Goal: Information Seeking & Learning: Understand process/instructions

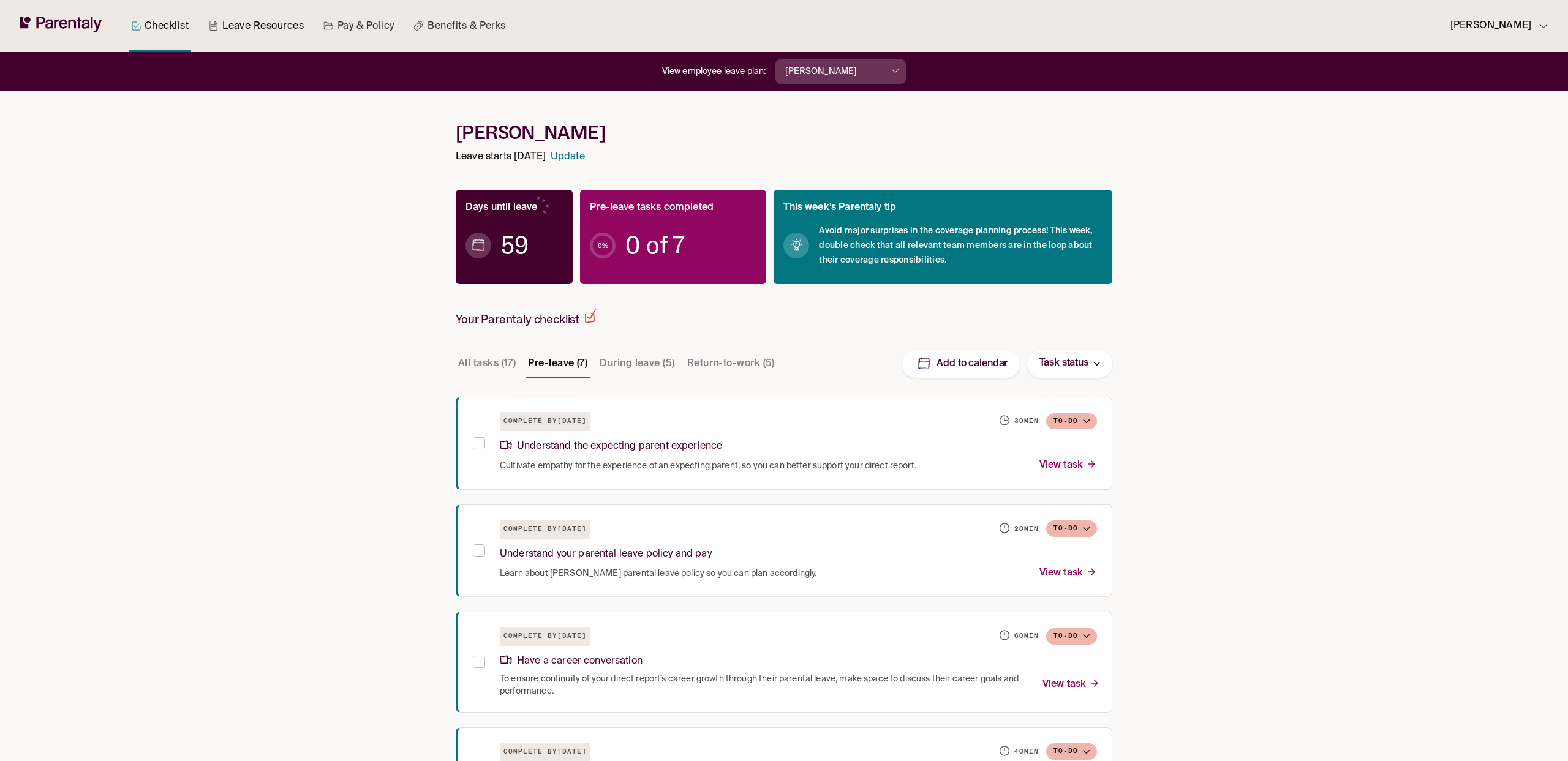
click at [240, 36] on link "Leave Resources" at bounding box center [256, 26] width 100 height 52
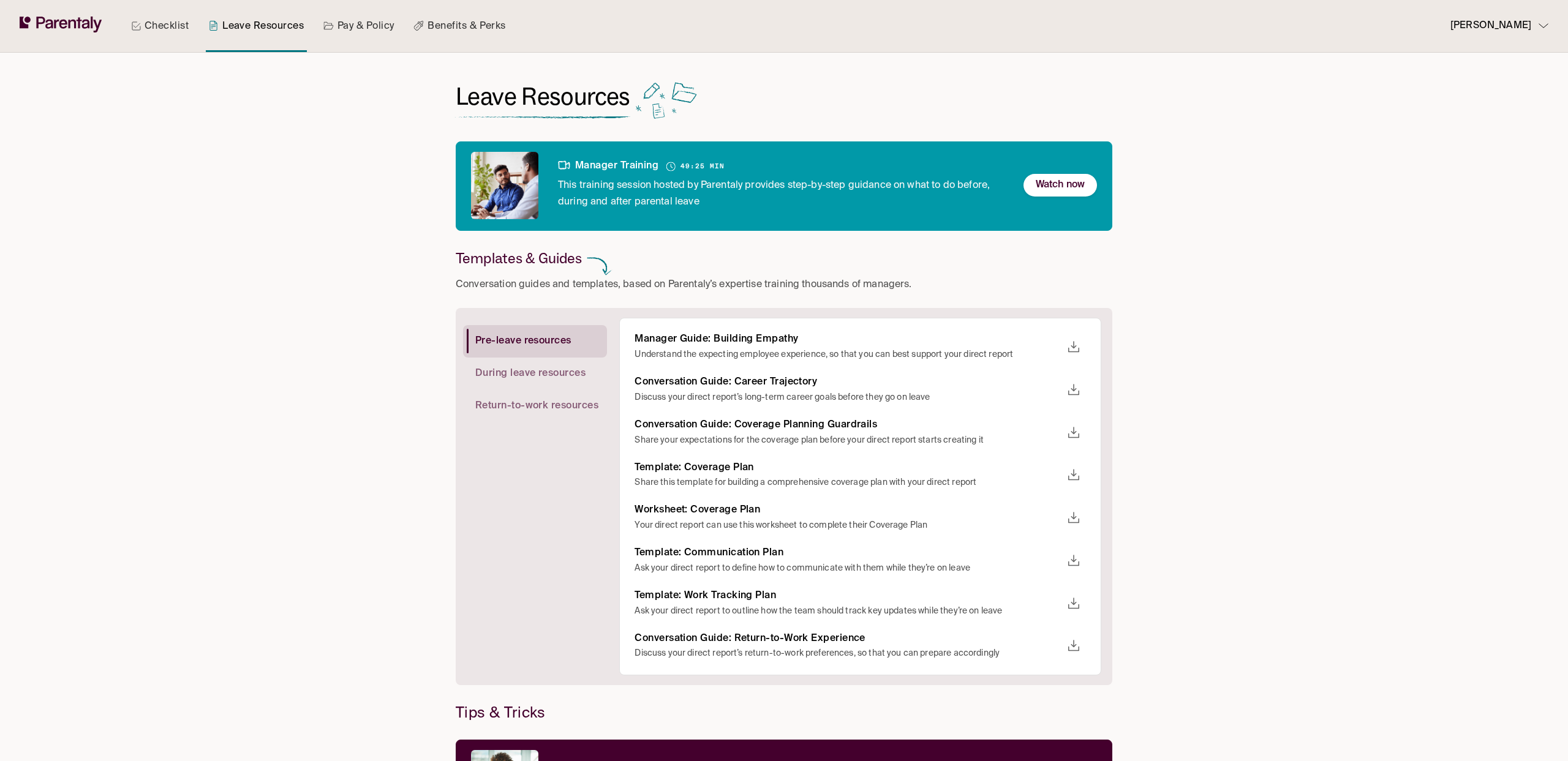
click at [357, 30] on link "Pay & Policy" at bounding box center [359, 26] width 76 height 52
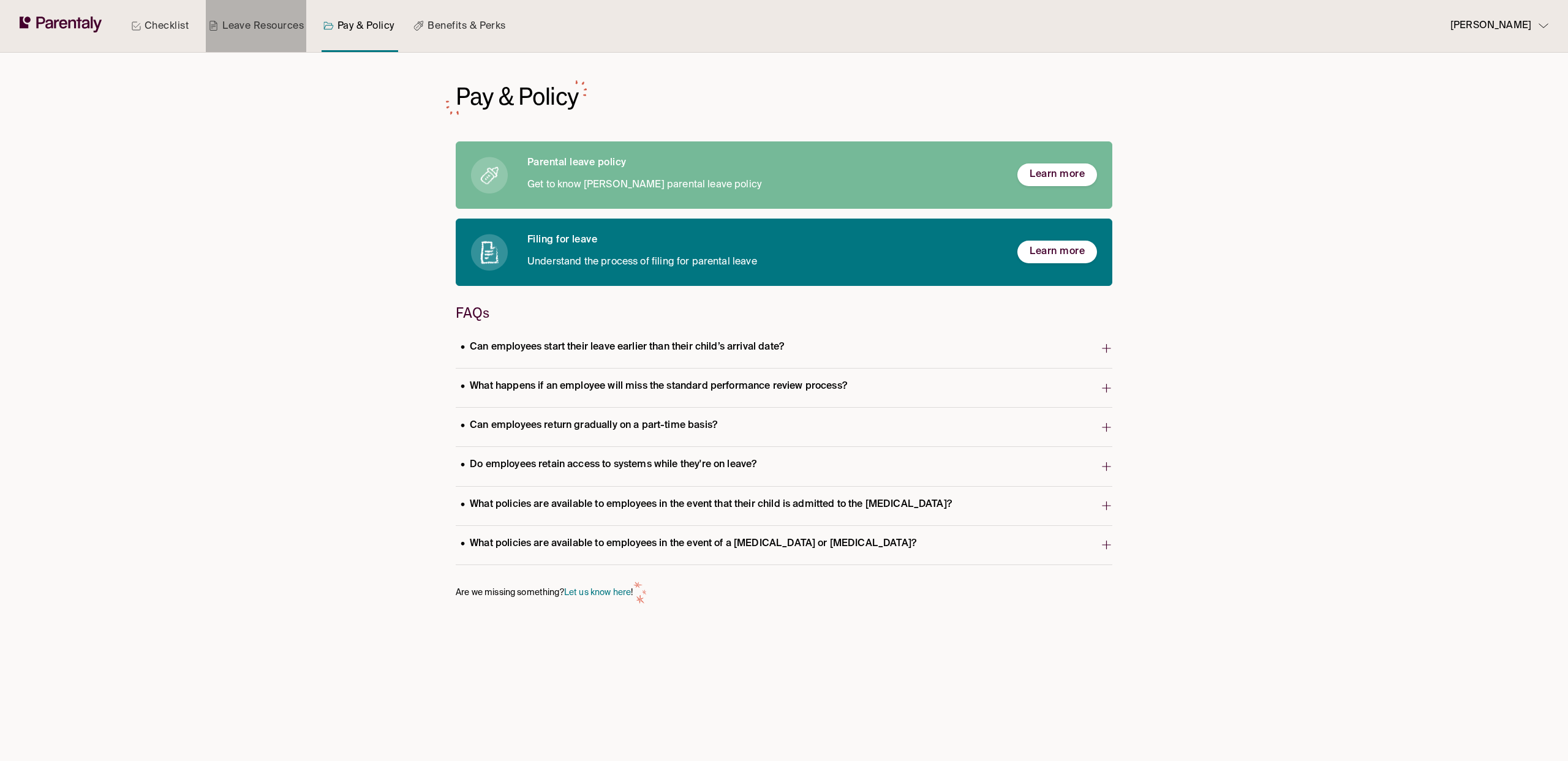
click at [247, 25] on link "Leave Resources" at bounding box center [256, 26] width 100 height 52
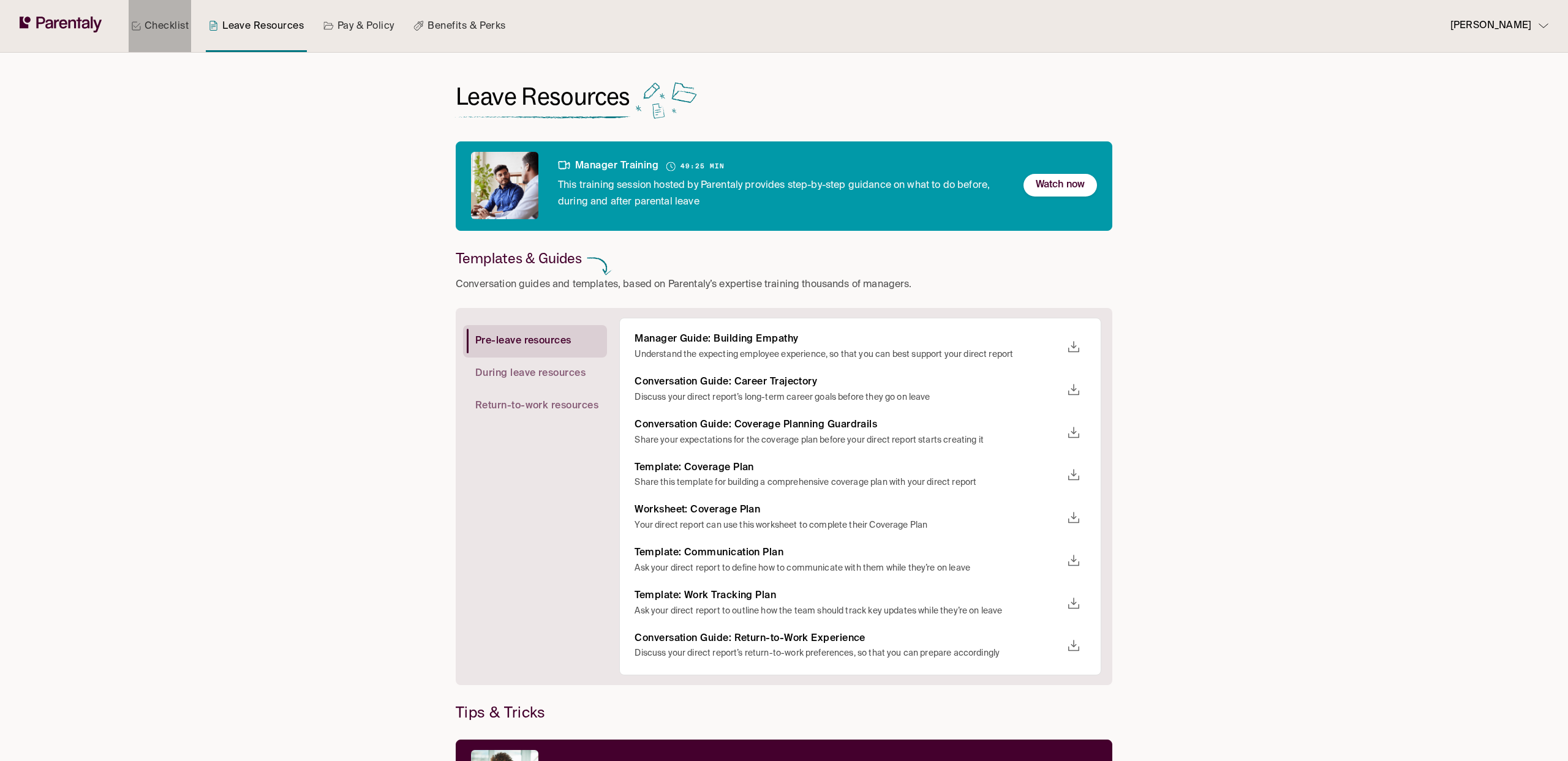
click at [138, 30] on icon at bounding box center [135, 25] width 10 height 10
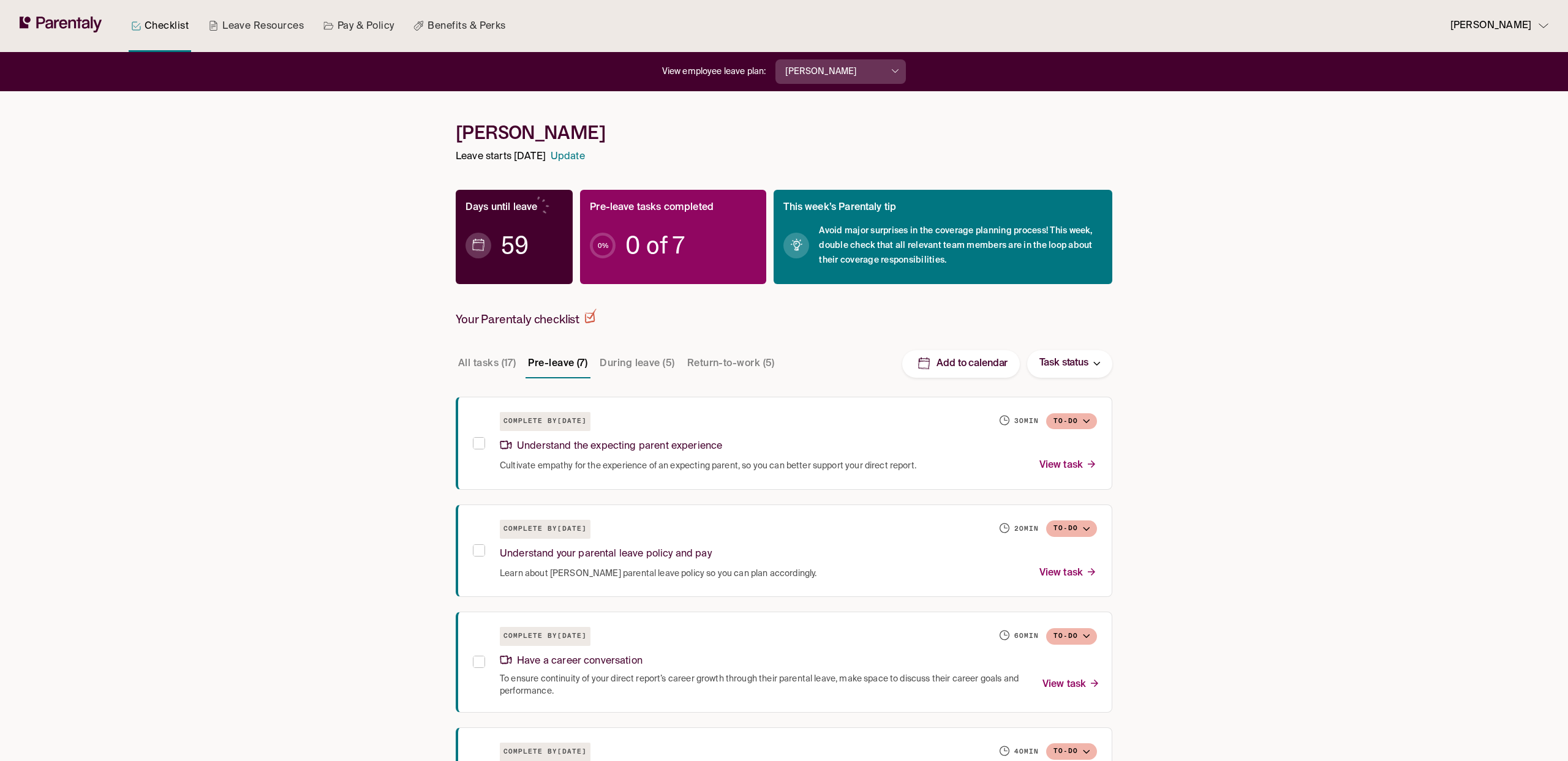
click at [507, 140] on h1 "[PERSON_NAME]" at bounding box center [784, 132] width 657 height 23
click at [507, 139] on h1 "[PERSON_NAME]" at bounding box center [784, 132] width 657 height 23
click at [276, 18] on link "Leave Resources" at bounding box center [256, 26] width 100 height 52
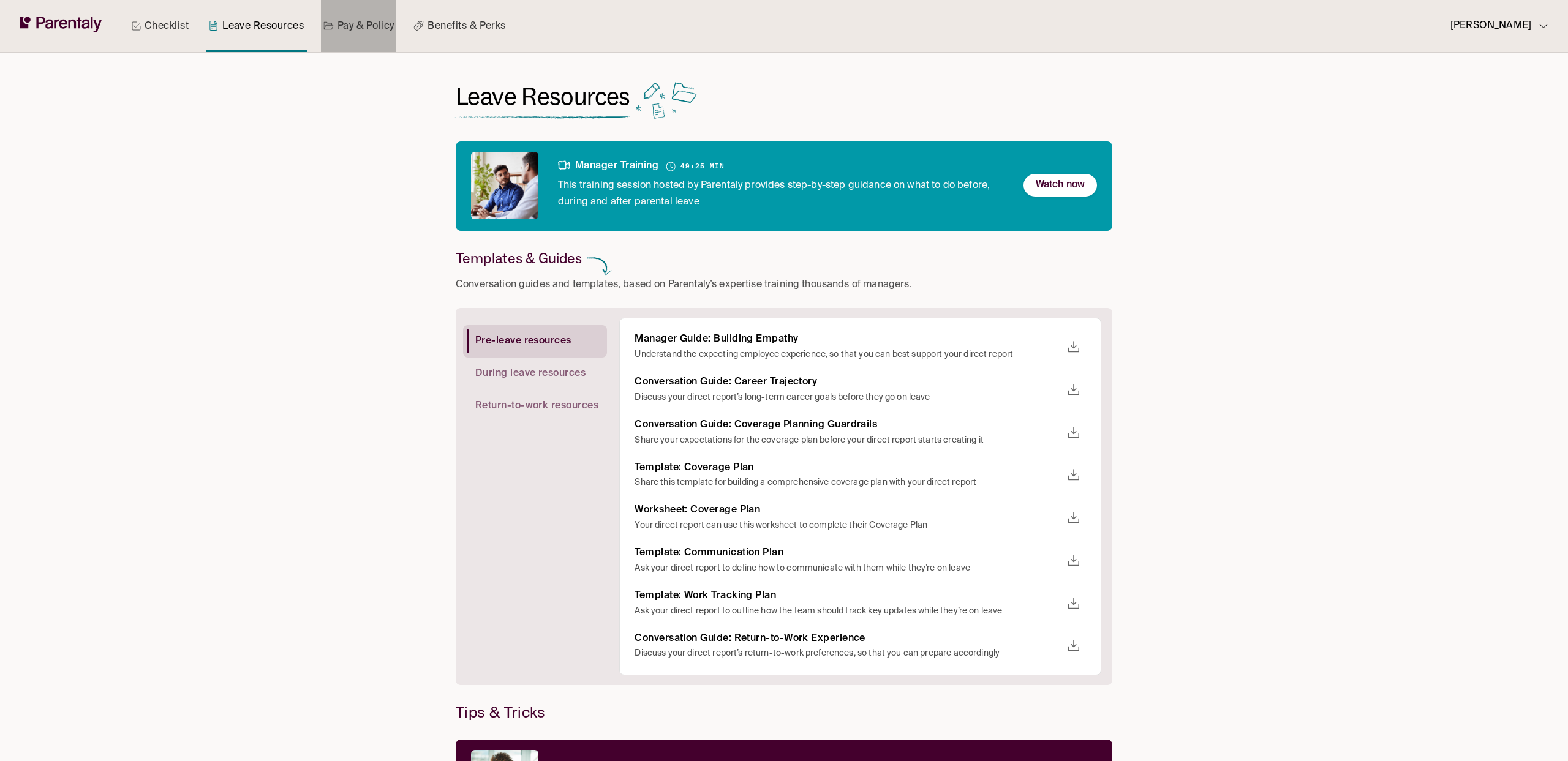
click at [329, 21] on icon at bounding box center [328, 25] width 10 height 10
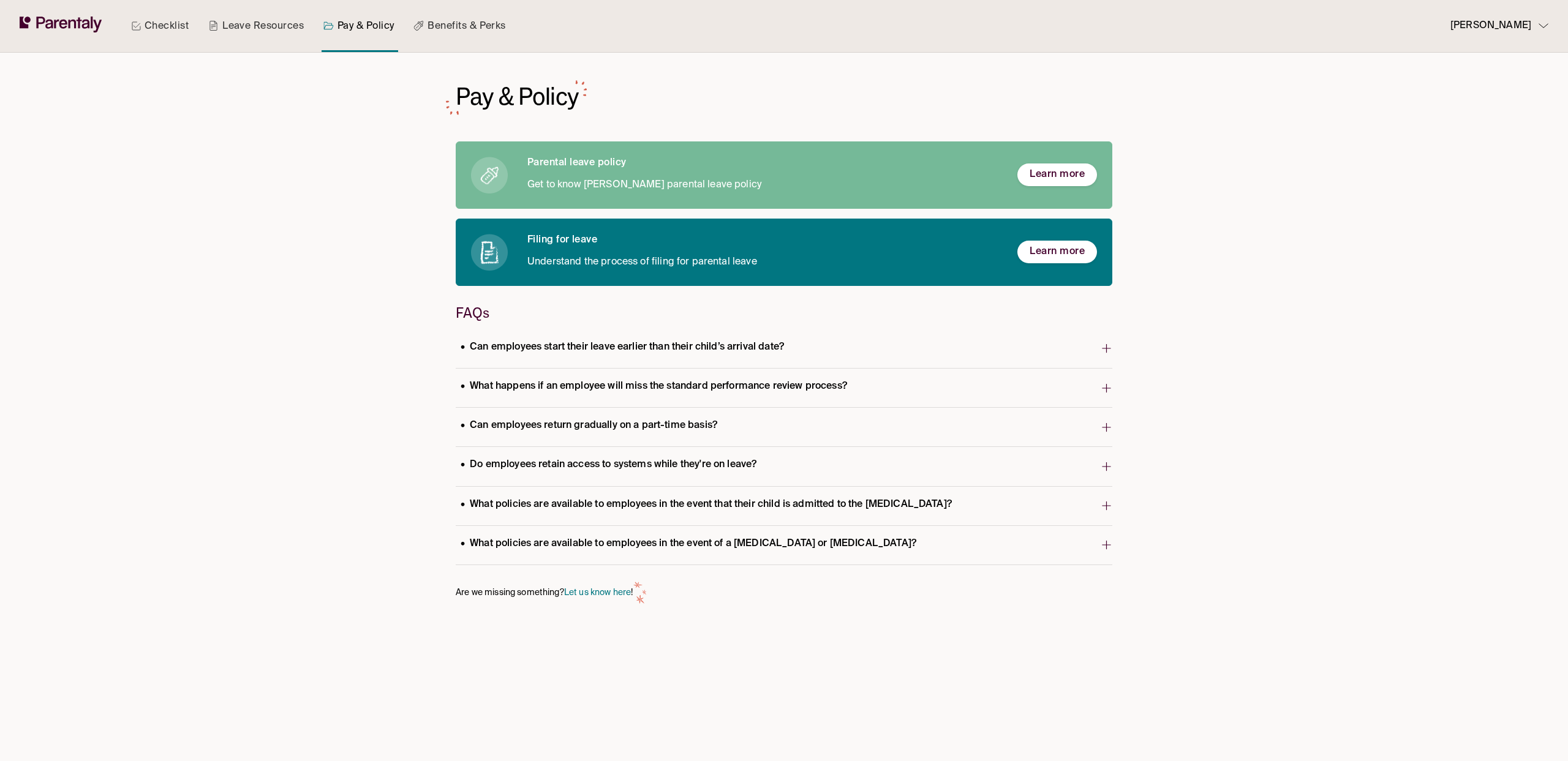
click at [619, 373] on button "What happens if an employee will miss the standard performance review process?" at bounding box center [784, 388] width 657 height 39
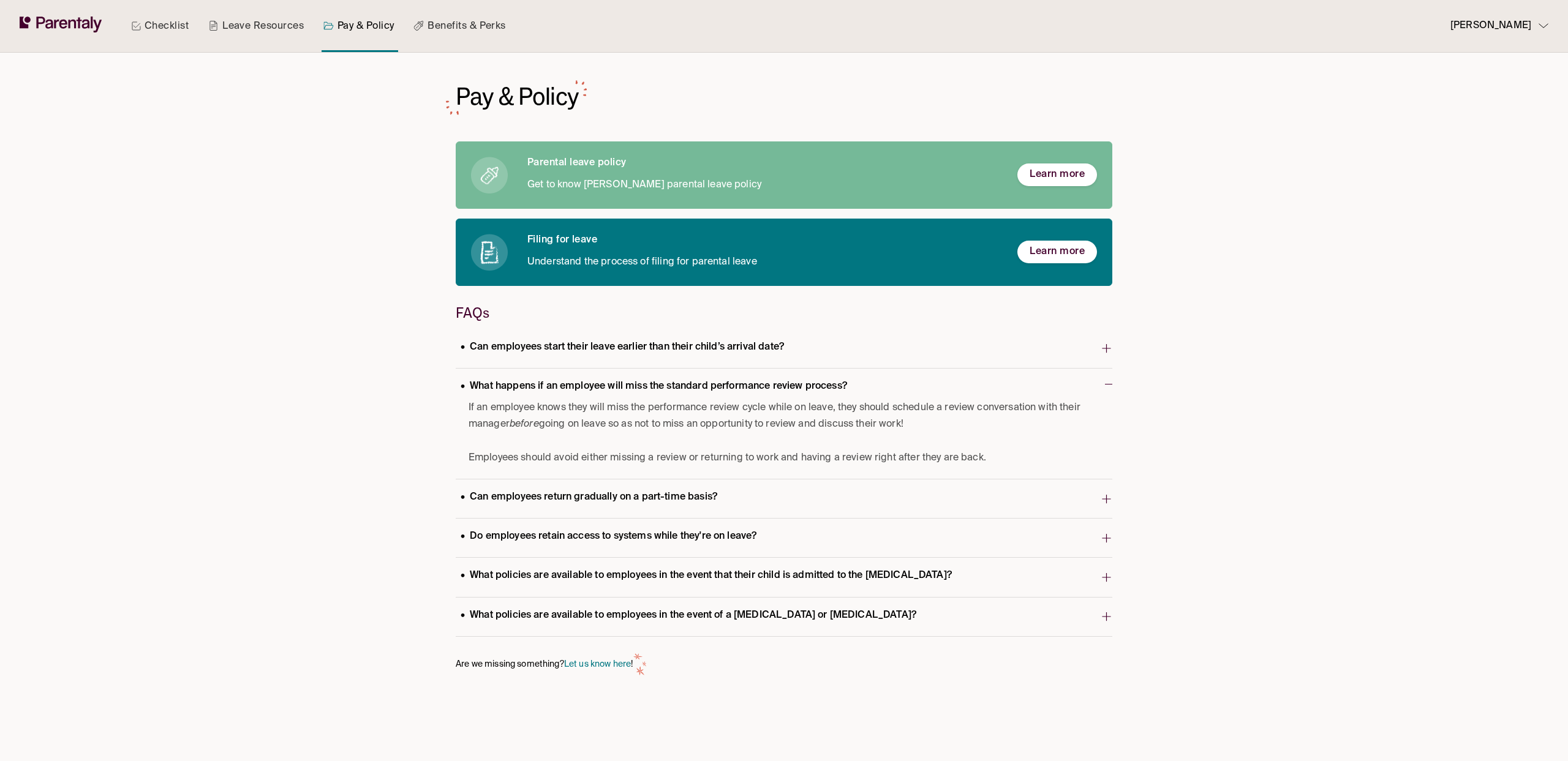
click at [619, 353] on p "Can employees start their leave earlier than their child’s arrival date?" at bounding box center [622, 347] width 333 height 16
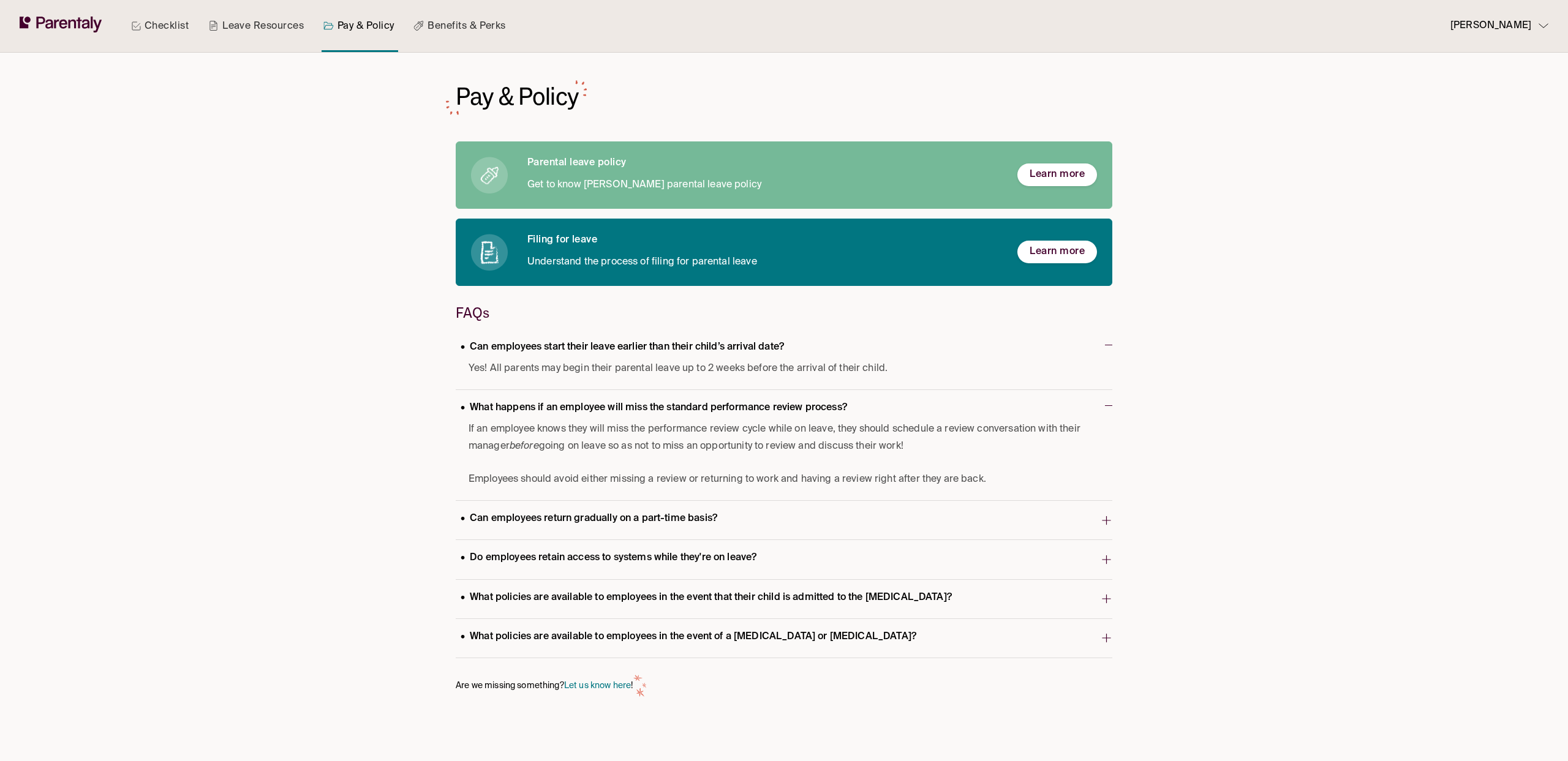
click at [617, 363] on span "Yes! All parents may begin their parental leave up to 2 weeks before the arriva…" at bounding box center [781, 369] width 624 height 16
click at [611, 347] on p "Can employees start their leave earlier than their child’s arrival date?" at bounding box center [622, 347] width 333 height 16
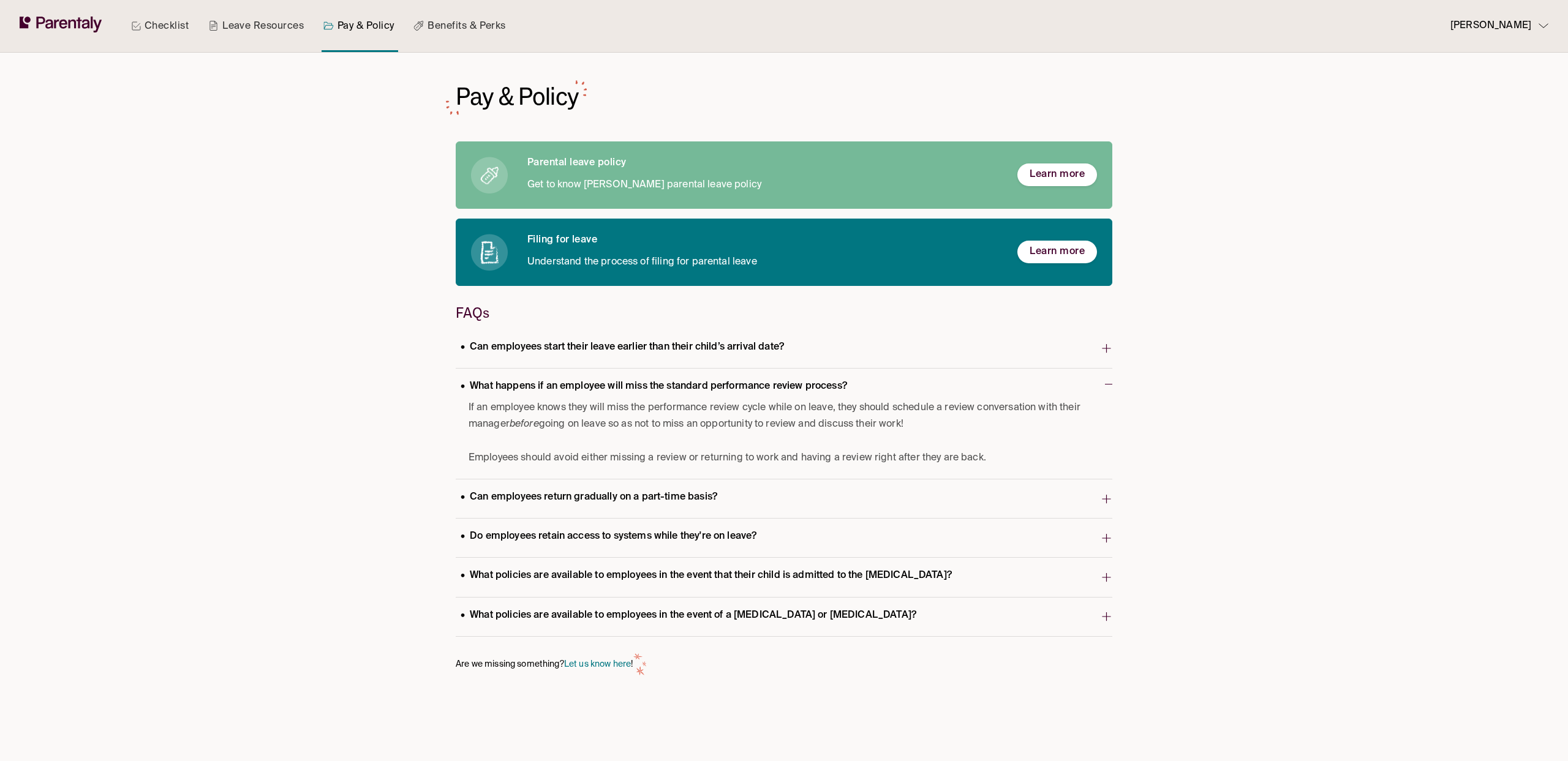
click at [614, 423] on p "If an employee knows they will miss the performance review cycle while on leave…" at bounding box center [781, 416] width 624 height 33
click at [602, 389] on p "What happens if an employee will miss the standard performance review process?" at bounding box center [653, 386] width 396 height 16
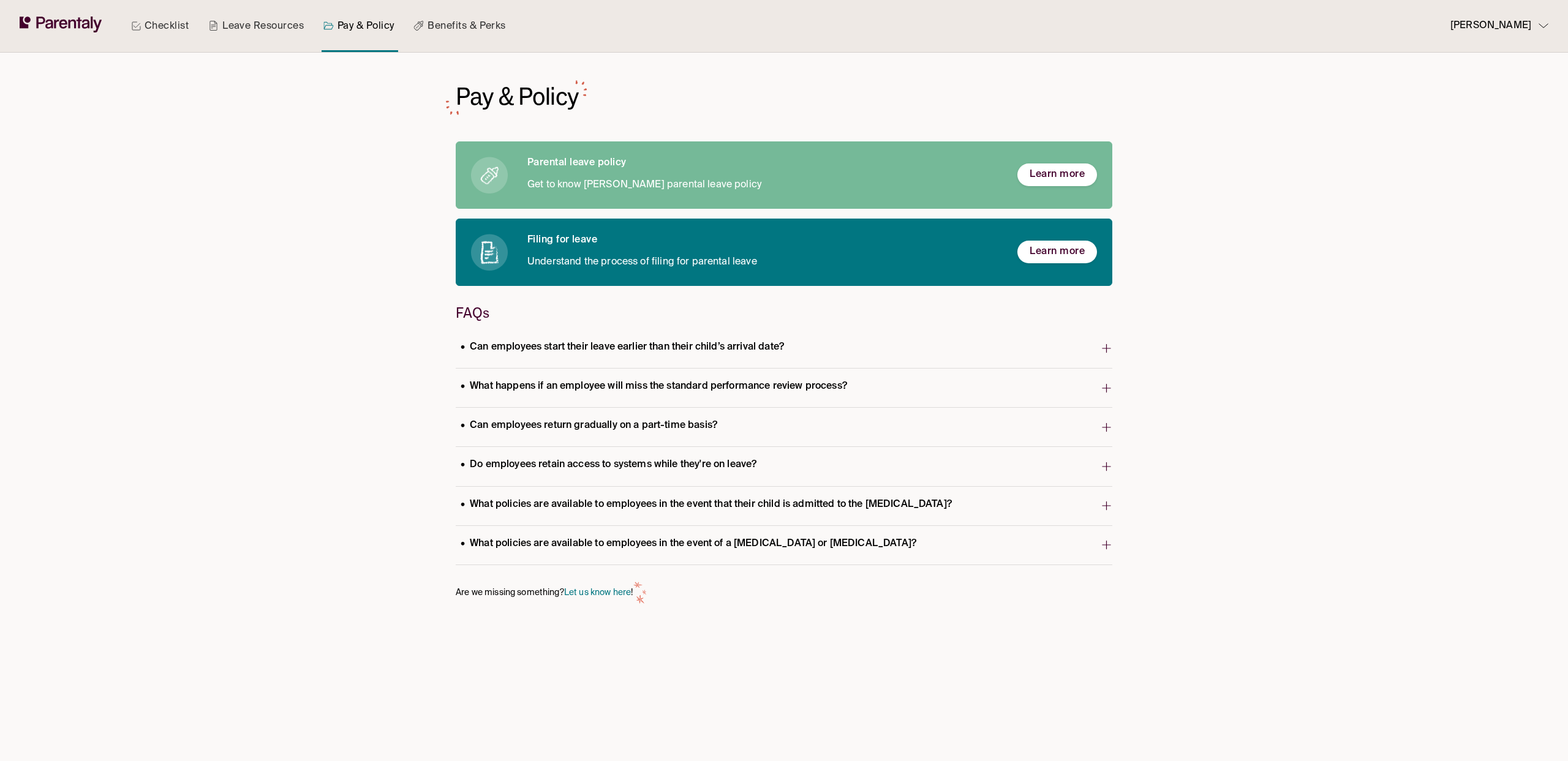
click at [446, 33] on link "Benefits & Perks" at bounding box center [459, 26] width 97 height 52
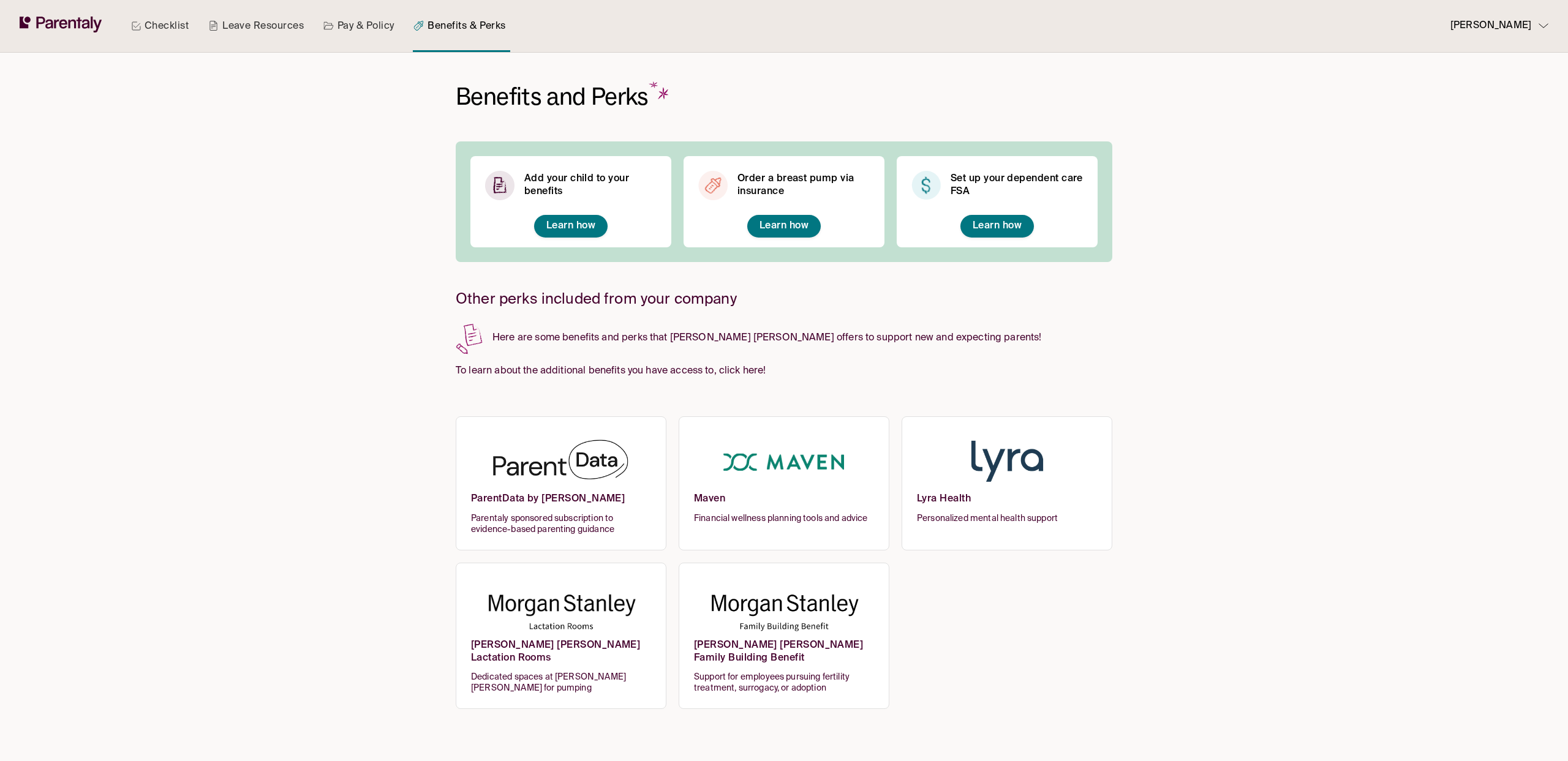
click at [1008, 467] on img at bounding box center [1006, 462] width 180 height 60
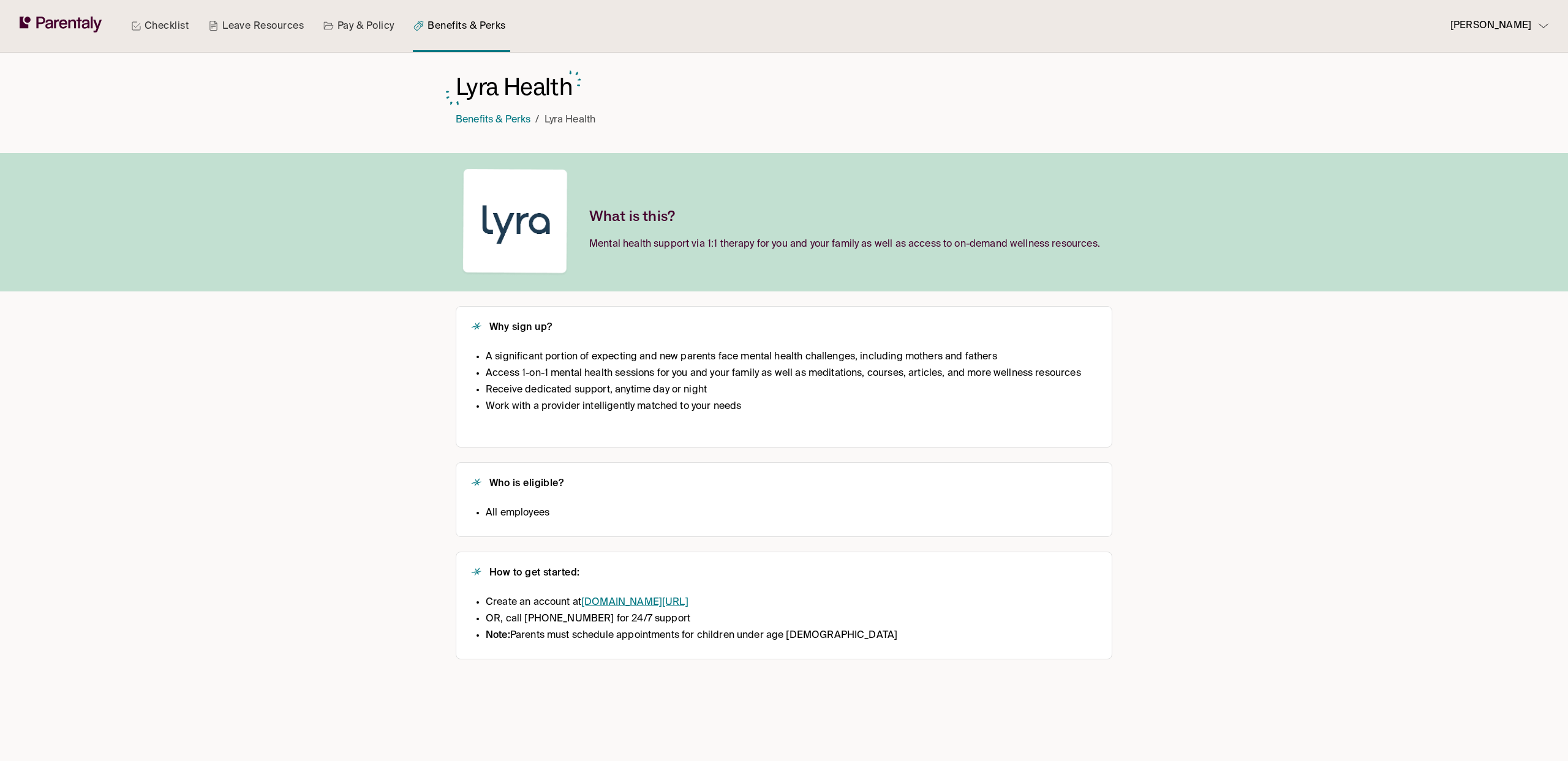
click at [374, 24] on link "Pay & Policy" at bounding box center [359, 26] width 76 height 52
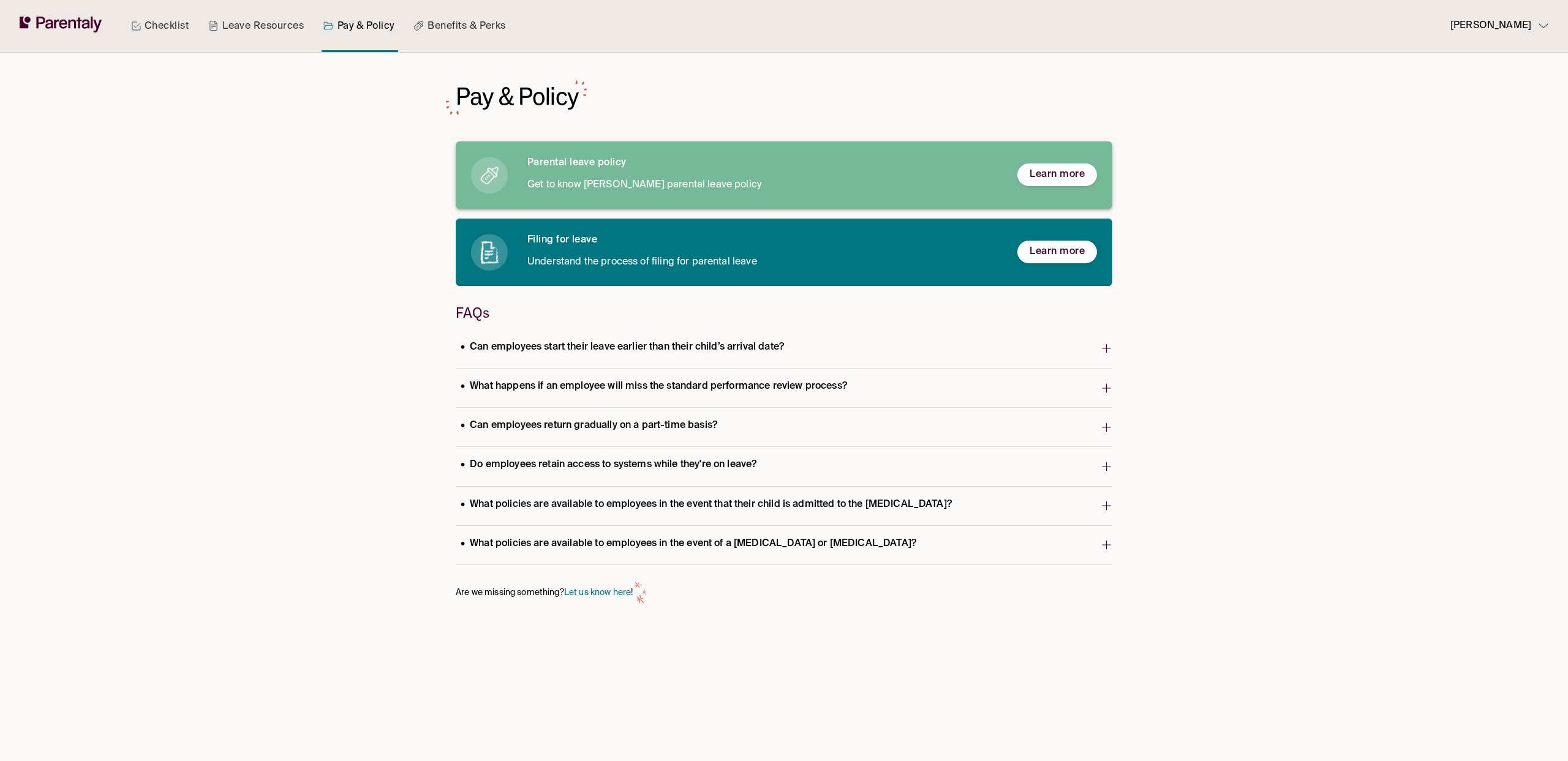
click at [598, 169] on h6 "Parental leave policy" at bounding box center [762, 163] width 470 height 13
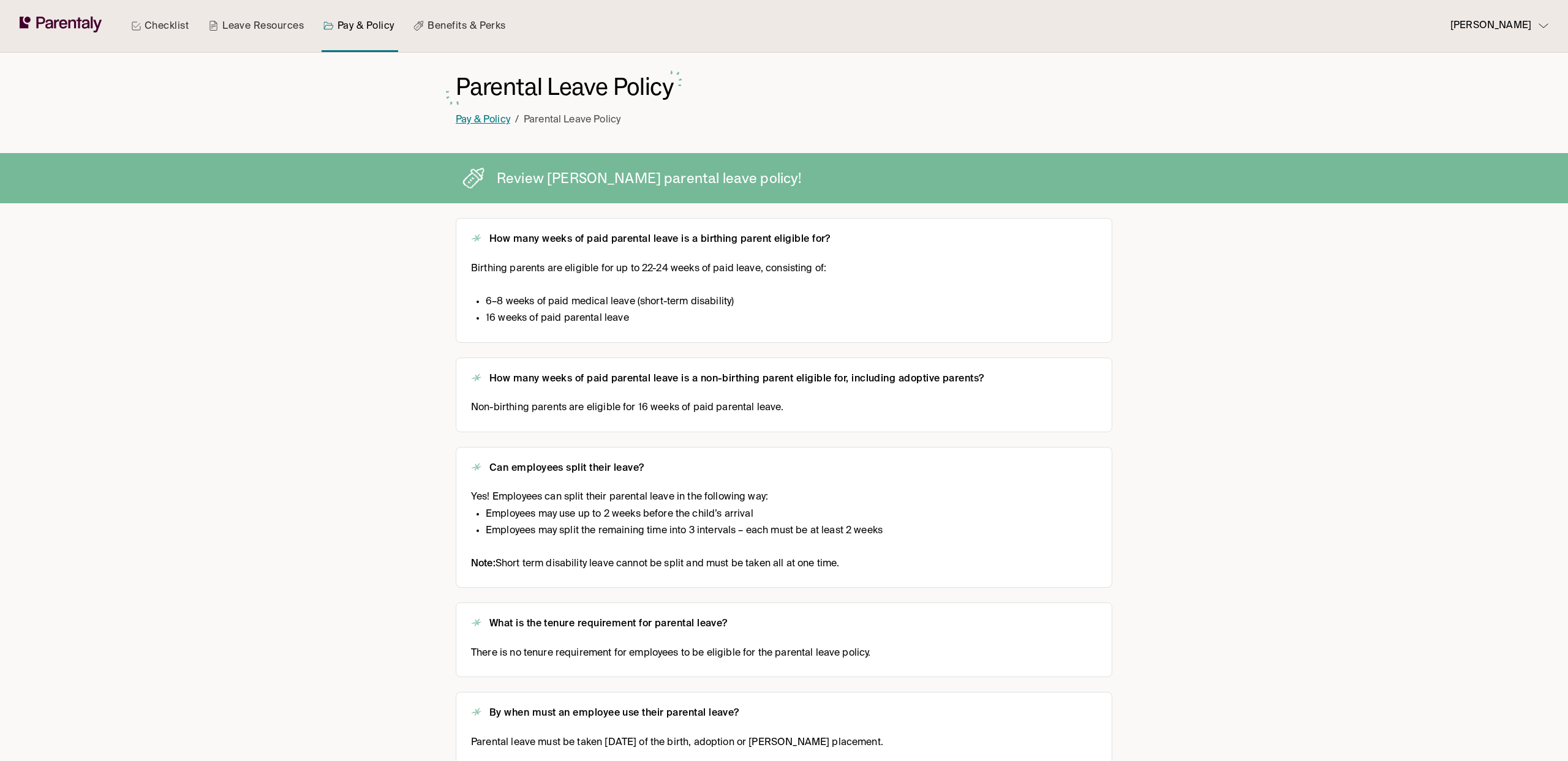
click at [490, 124] on link "Pay & Policy" at bounding box center [482, 120] width 54 height 10
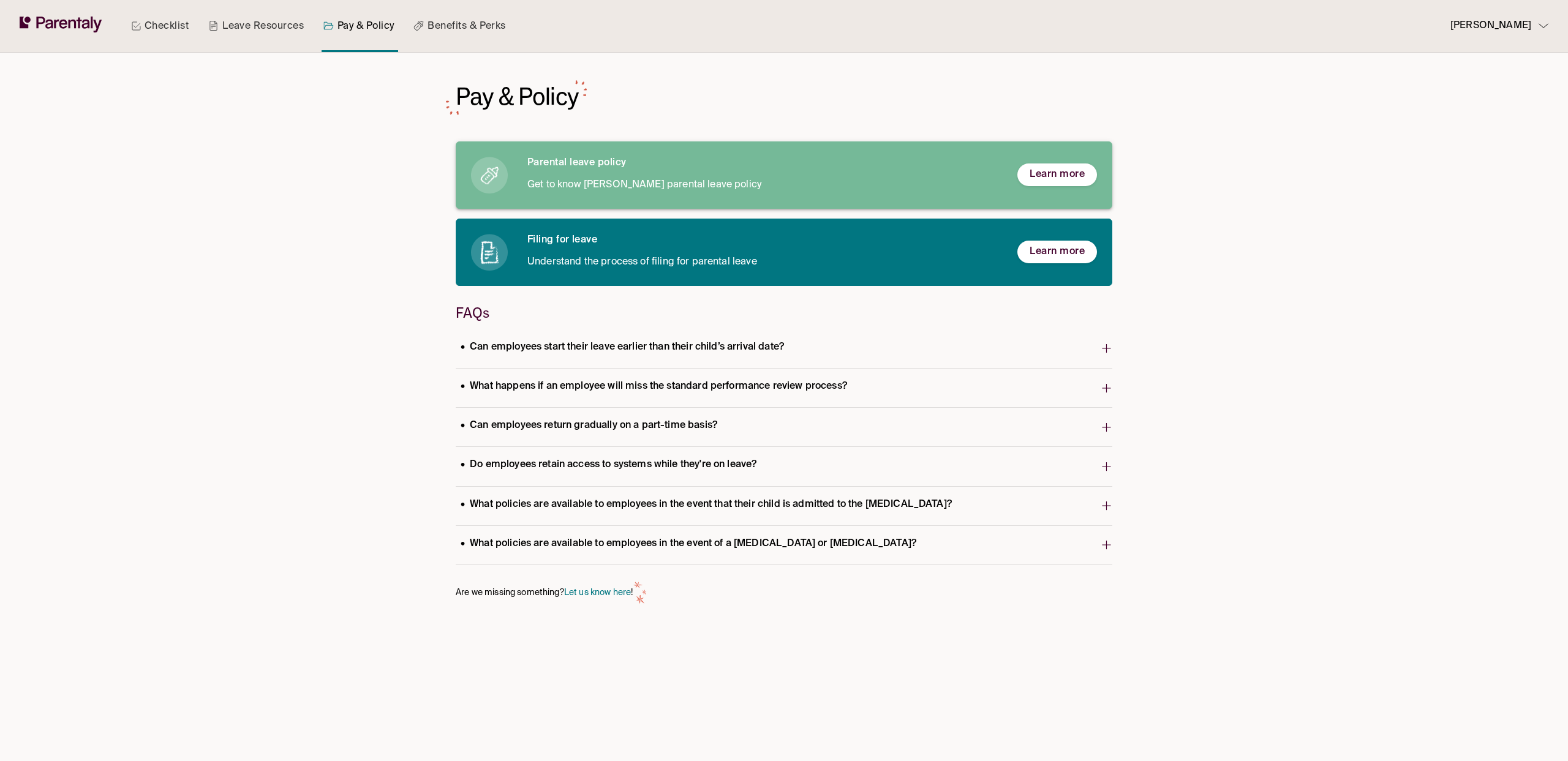
click at [608, 164] on h6 "Parental leave policy" at bounding box center [762, 163] width 470 height 13
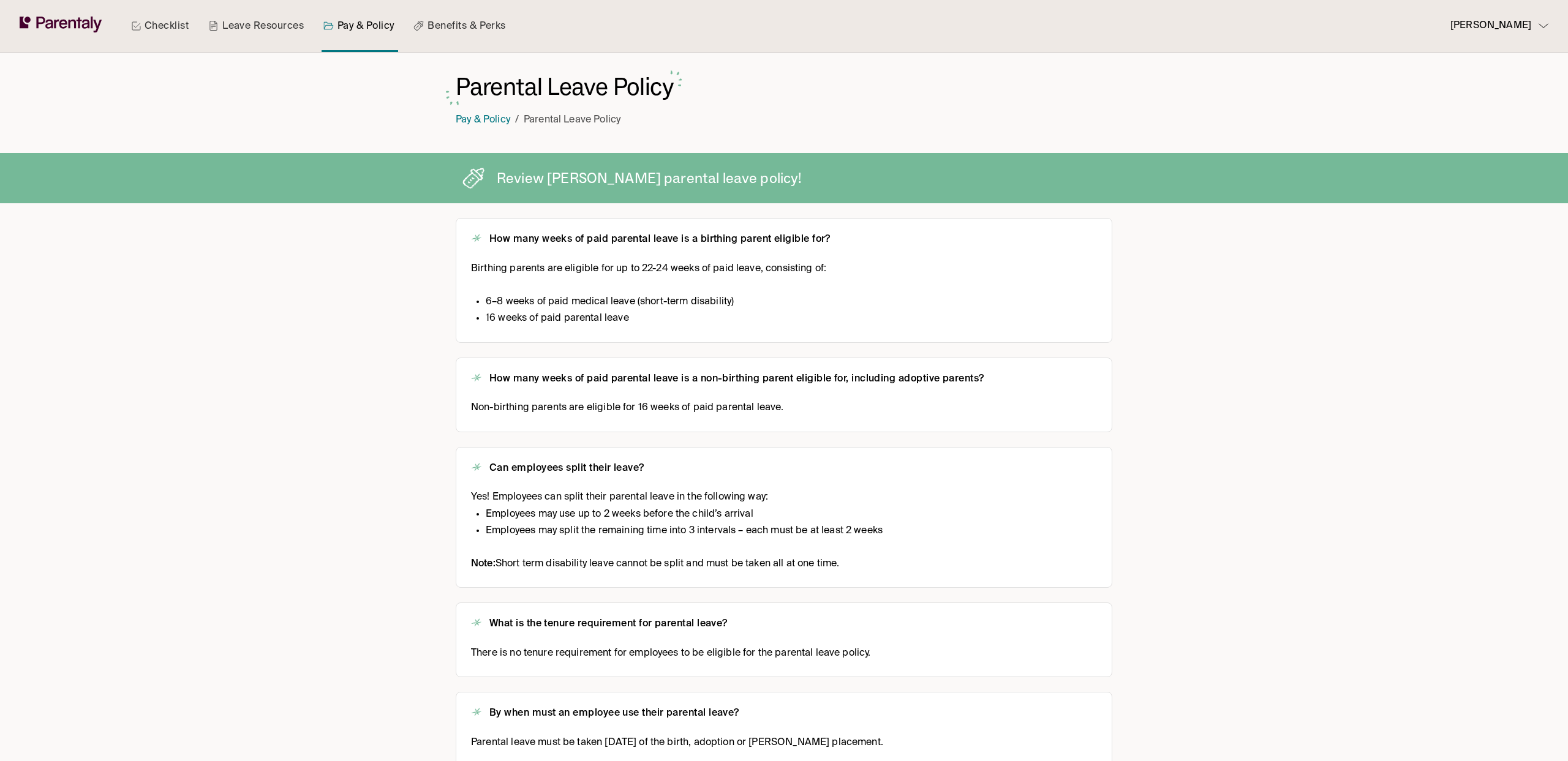
scroll to position [25, 0]
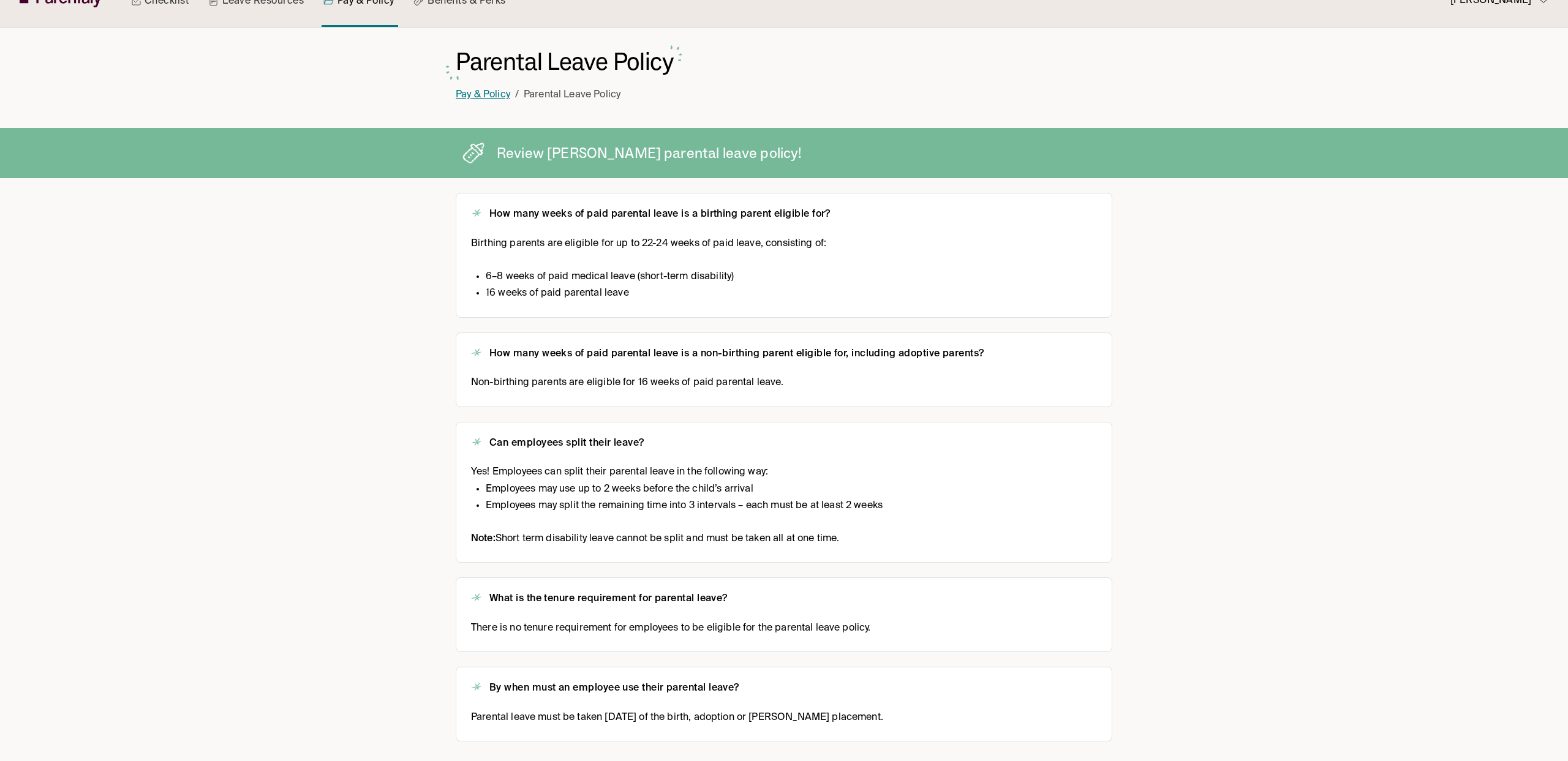
click at [484, 94] on link "Pay & Policy" at bounding box center [482, 94] width 54 height 10
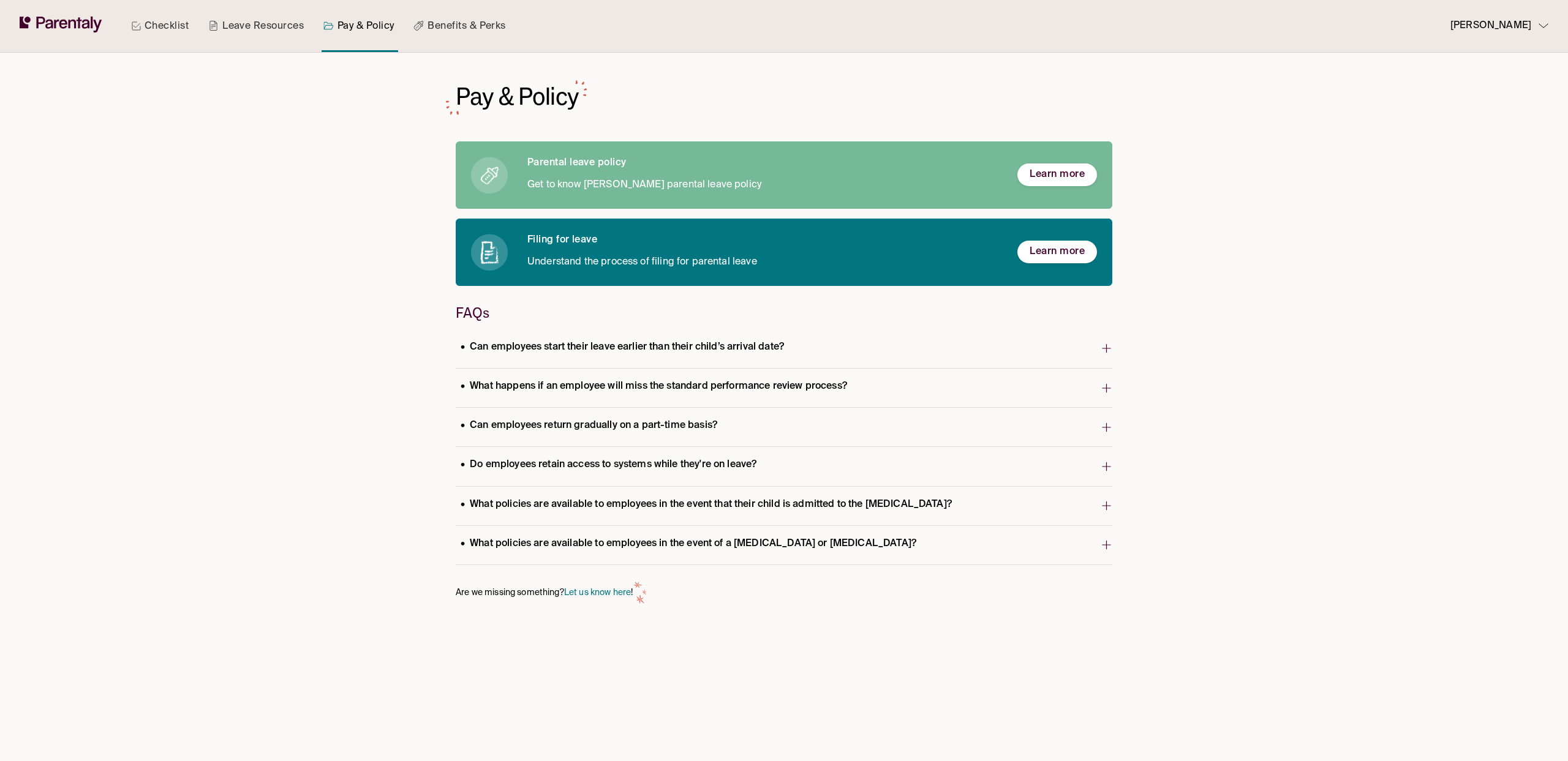
click at [674, 263] on p "Understand the process of filing for parental leave" at bounding box center [762, 262] width 470 height 16
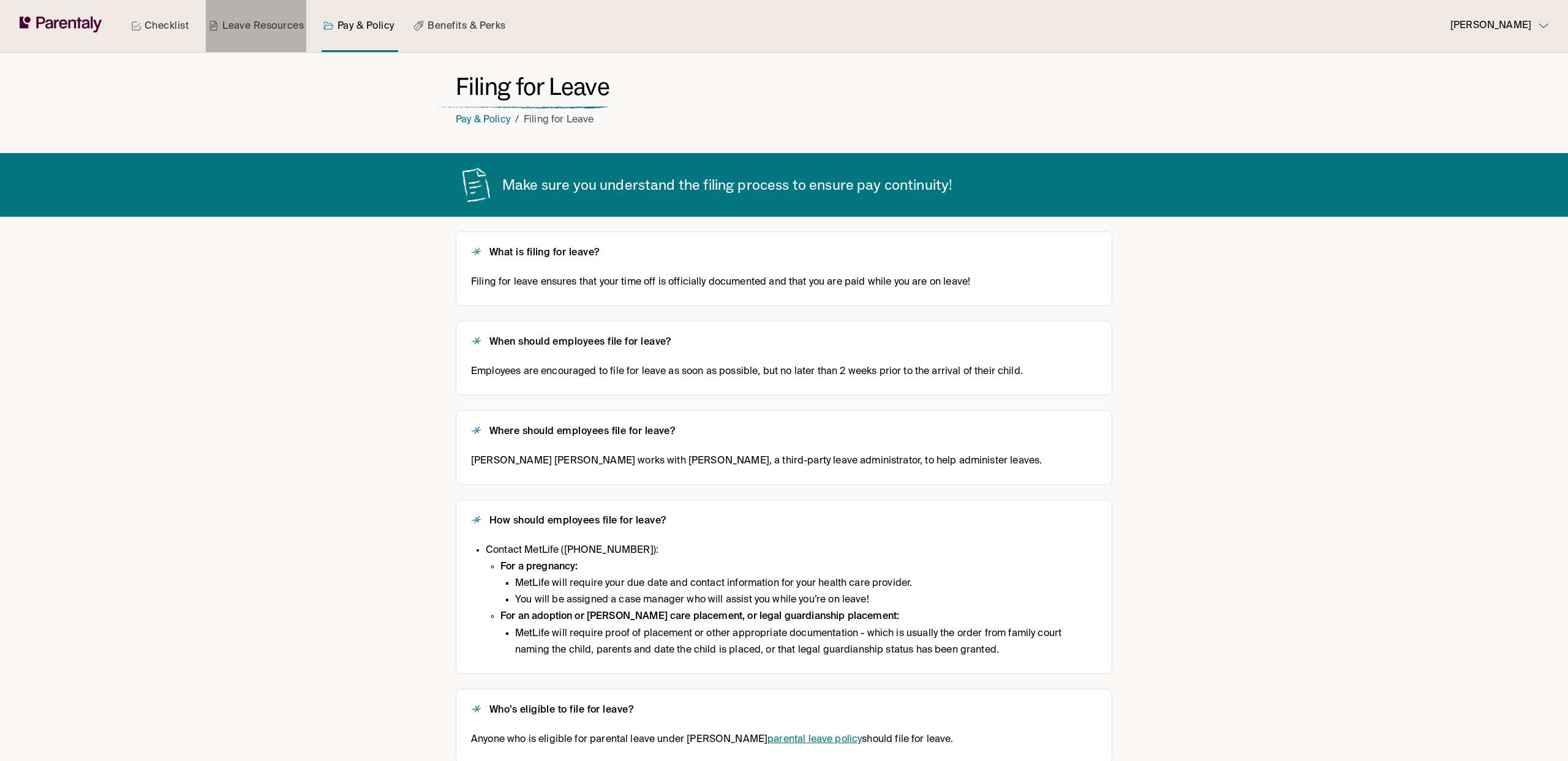
click at [302, 37] on link "Leave Resources" at bounding box center [256, 26] width 100 height 52
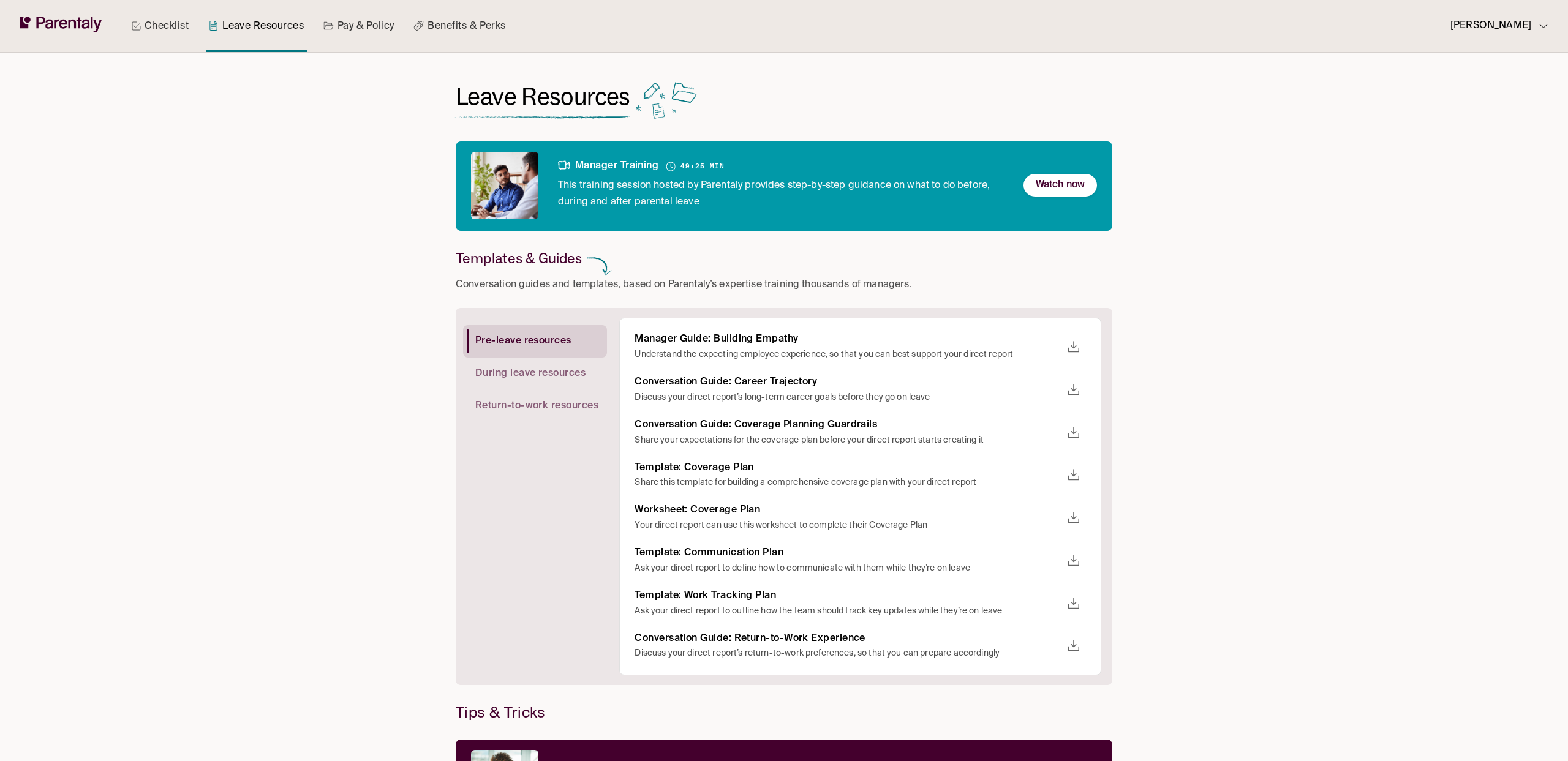
click at [155, 18] on link "Checklist" at bounding box center [160, 26] width 62 height 52
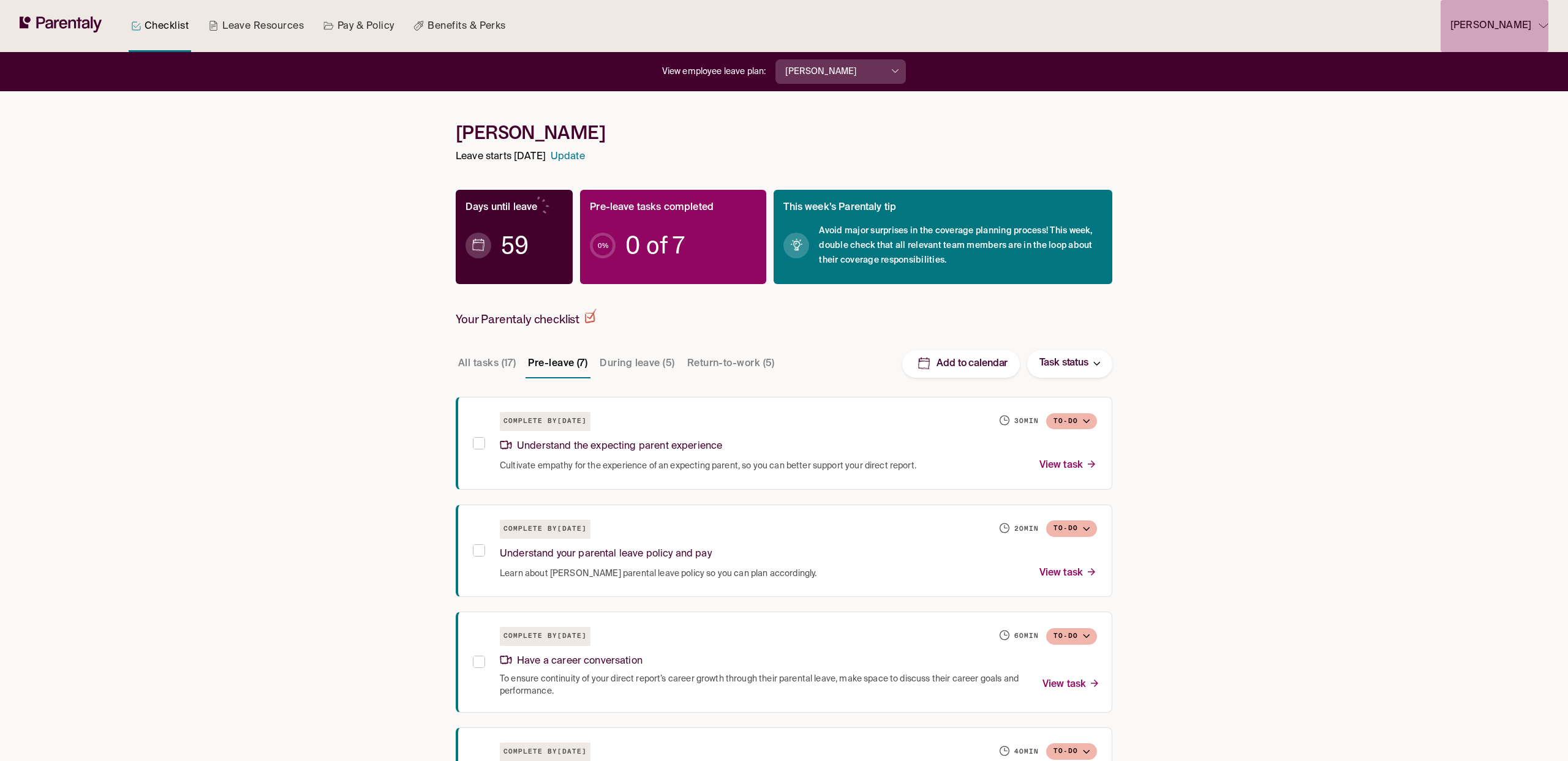
click at [1512, 25] on p "[PERSON_NAME]" at bounding box center [1490, 26] width 81 height 16
click at [1511, 25] on div at bounding box center [784, 380] width 1568 height 761
